Goal: Find specific page/section: Find specific page/section

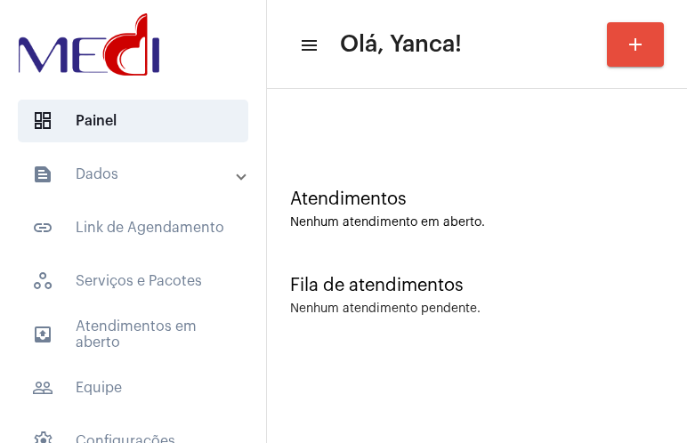
click at [160, 161] on mat-expansion-panel-header "text_snippet_outlined Dados" at bounding box center [138, 174] width 255 height 43
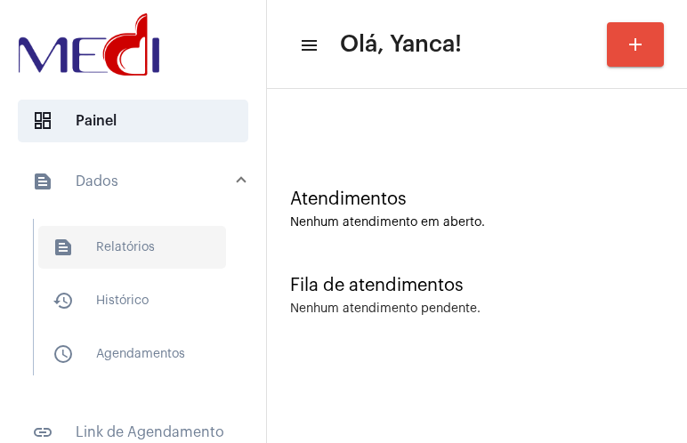
click at [133, 255] on span "text_snippet_outlined Relatórios" at bounding box center [132, 247] width 188 height 43
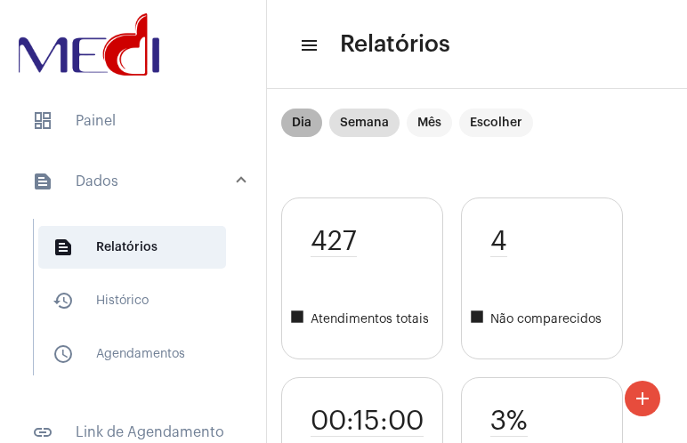
click at [299, 122] on mat-chip "Dia" at bounding box center [301, 123] width 41 height 28
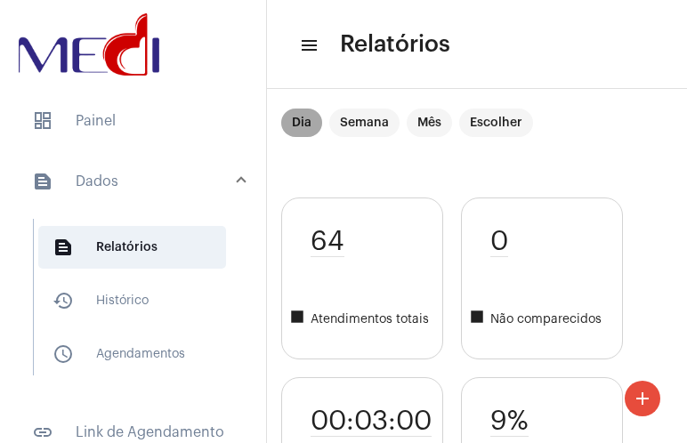
click at [299, 122] on mat-chip "Dia" at bounding box center [301, 123] width 41 height 28
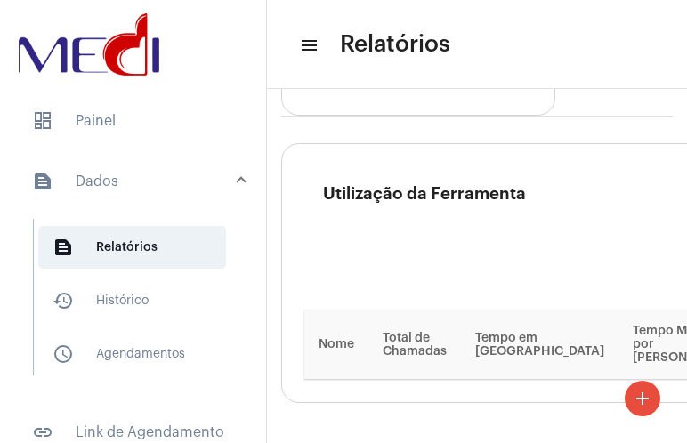
scroll to position [3885, 0]
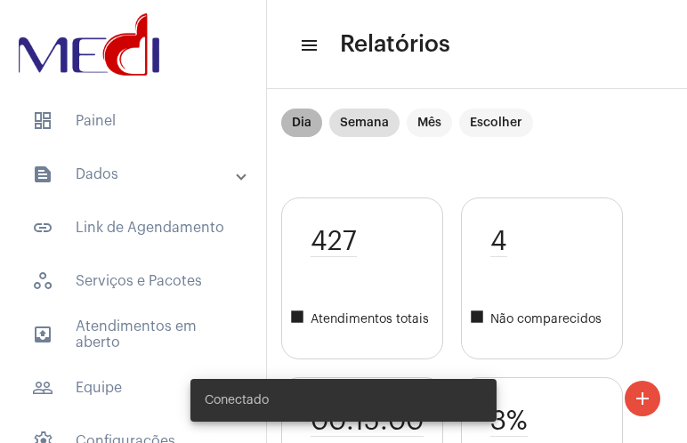
click at [304, 125] on mat-chip "Dia" at bounding box center [301, 123] width 41 height 28
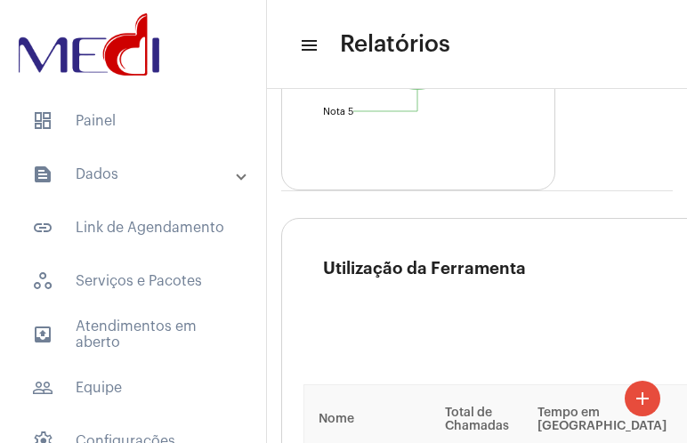
scroll to position [4053, 0]
